Goal: Task Accomplishment & Management: Complete application form

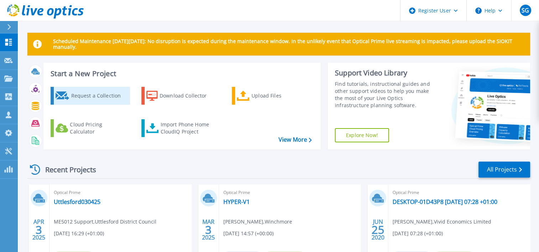
click at [94, 95] on div "Request a Collection" at bounding box center [99, 96] width 57 height 14
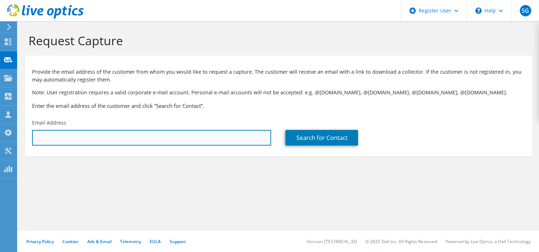
click at [66, 136] on input "text" at bounding box center [151, 138] width 239 height 16
paste input "[EMAIL_ADDRESS][DOMAIN_NAME]"
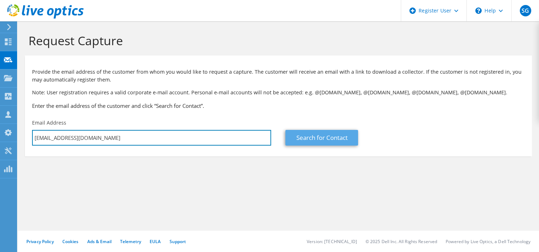
type input "[EMAIL_ADDRESS][DOMAIN_NAME]"
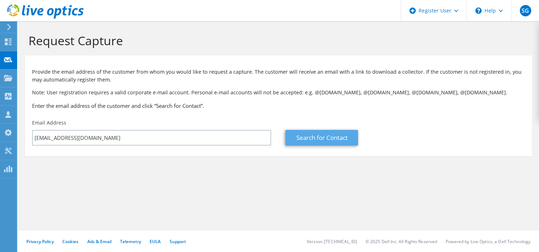
click at [317, 140] on link "Search for Contact" at bounding box center [321, 138] width 73 height 16
type input "THE EDUCATION VILLAGE ACADEMY TRUST"
type input "[PERSON_NAME]"
type input "Hall"
type input "[GEOGRAPHIC_DATA]"
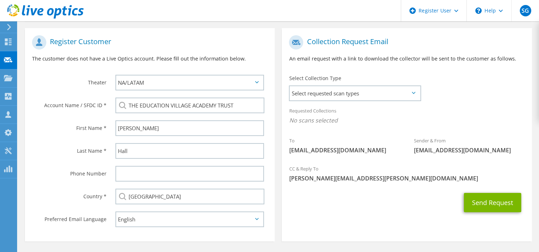
scroll to position [137, 0]
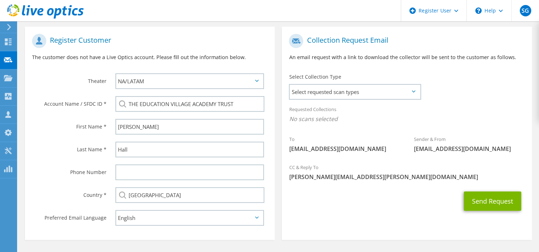
click at [412, 91] on icon at bounding box center [414, 91] width 4 height 2
click at [413, 90] on icon at bounding box center [414, 91] width 4 height 2
click at [409, 89] on span "Select requested scan types" at bounding box center [354, 92] width 130 height 14
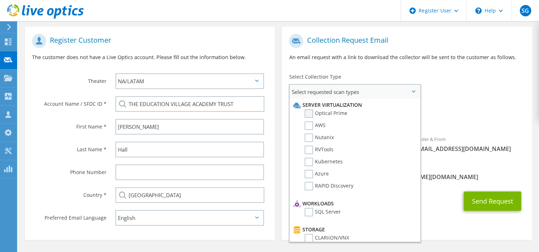
click at [312, 111] on label "Optical Prime" at bounding box center [325, 113] width 43 height 9
click at [0, 0] on input "Optical Prime" at bounding box center [0, 0] width 0 height 0
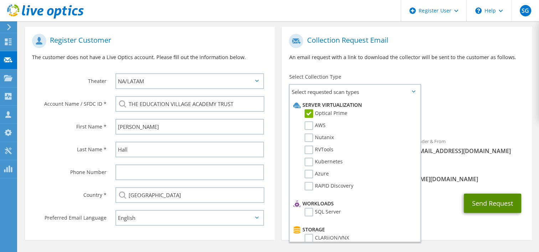
click at [490, 199] on button "Send Request" at bounding box center [491, 203] width 57 height 19
